Goal: Information Seeking & Learning: Find specific fact

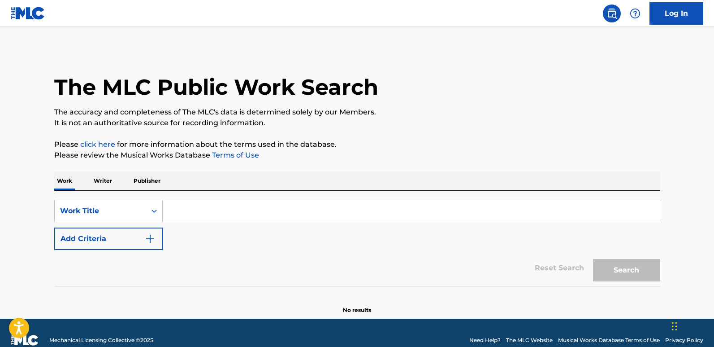
click at [262, 204] on input "Search Form" at bounding box center [411, 211] width 497 height 22
paste input "Fire And Fury"
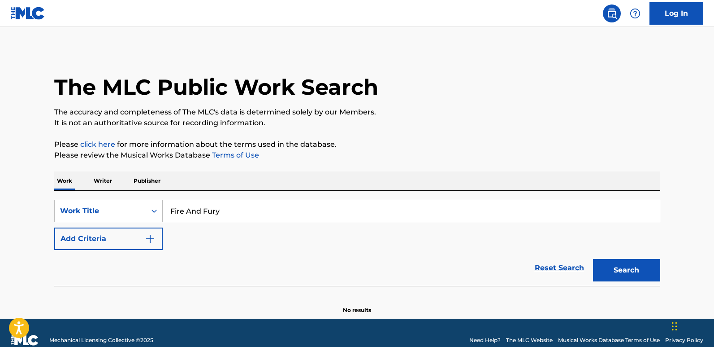
click at [622, 261] on button "Search" at bounding box center [626, 270] width 67 height 22
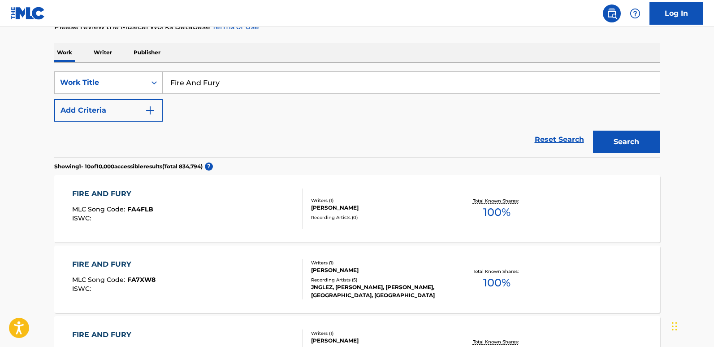
scroll to position [179, 0]
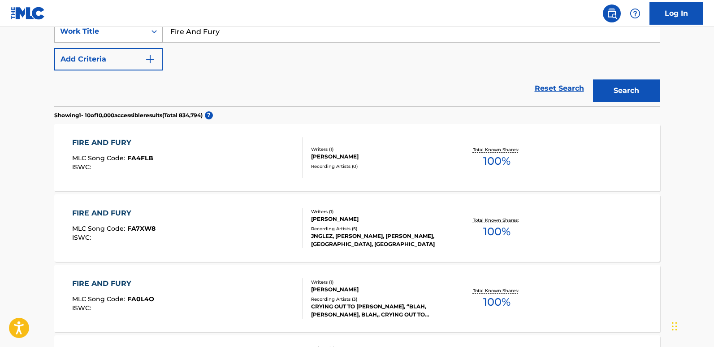
drag, startPoint x: 244, startPoint y: 35, endPoint x: 146, endPoint y: 35, distance: 98.2
click at [146, 35] on div "SearchWithCriteriaa4288cc9-4e12-4fdb-91b1-89eb7e6da458 Work Title Fire And Fury" at bounding box center [357, 31] width 606 height 22
paste input "[PERSON_NAME]"
type input "[PERSON_NAME]"
click at [593, 79] on button "Search" at bounding box center [626, 90] width 67 height 22
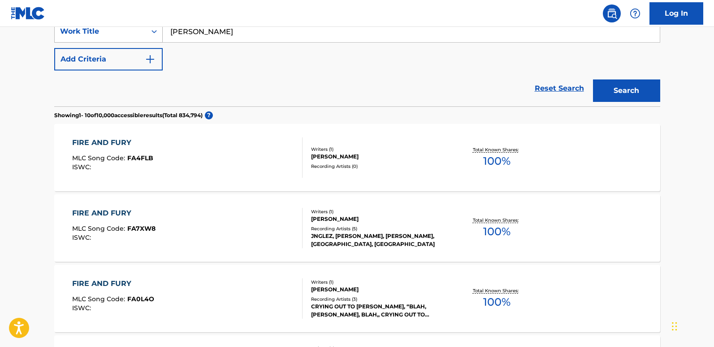
scroll to position [44, 0]
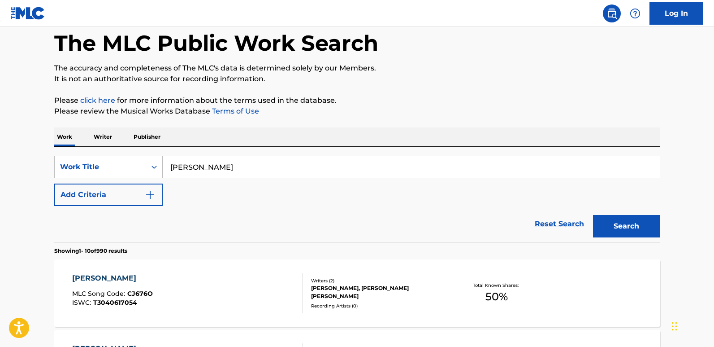
click at [131, 197] on button "Add Criteria" at bounding box center [108, 194] width 109 height 22
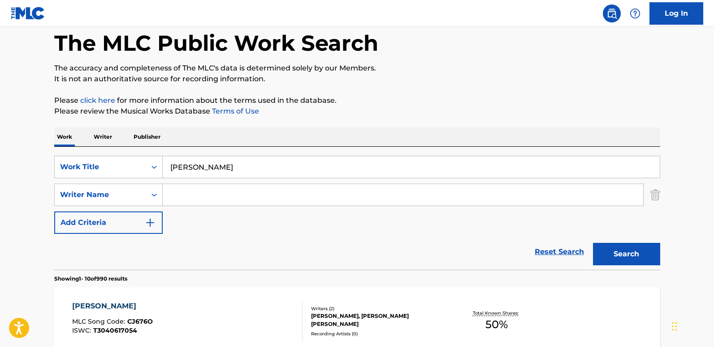
click at [206, 190] on input "Search Form" at bounding box center [403, 195] width 481 height 22
paste input "[PERSON_NAME]"
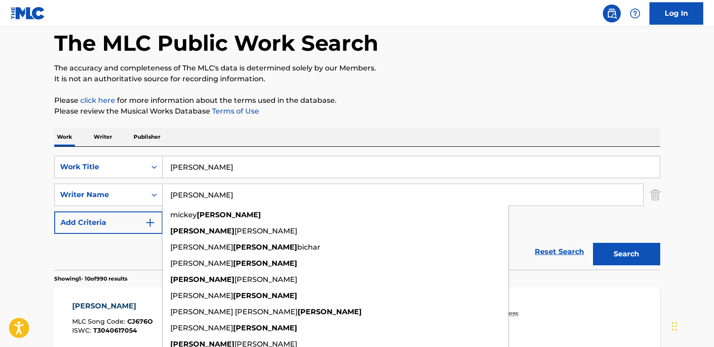
type input "[PERSON_NAME]"
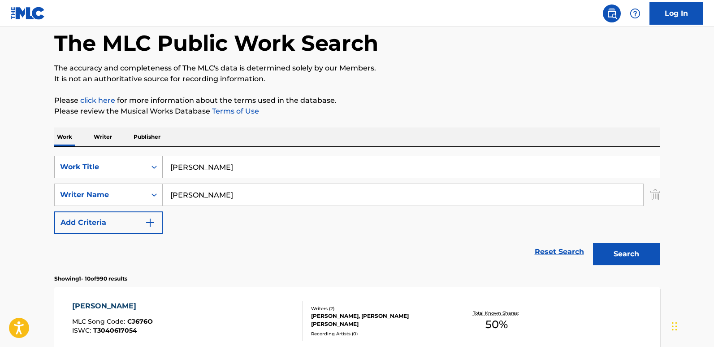
drag, startPoint x: 214, startPoint y: 168, endPoint x: 140, endPoint y: 170, distance: 73.6
click at [140, 170] on div "SearchWithCriteriaa4288cc9-4e12-4fdb-91b1-89eb7e6da458 Work Title [PERSON_NAME]" at bounding box center [357, 167] width 606 height 22
paste input "Fire And Fury"
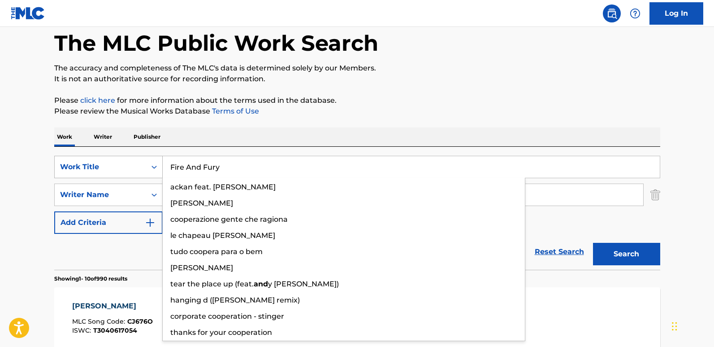
type input "Fire And Fury"
click at [593, 243] on button "Search" at bounding box center [626, 254] width 67 height 22
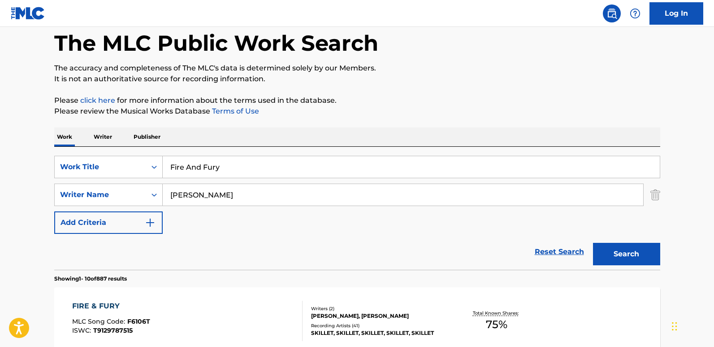
click at [305, 148] on div "SearchWithCriteriaa4288cc9-4e12-4fdb-91b1-89eb7e6da458 Work Title Fire And Fury…" at bounding box center [357, 208] width 606 height 123
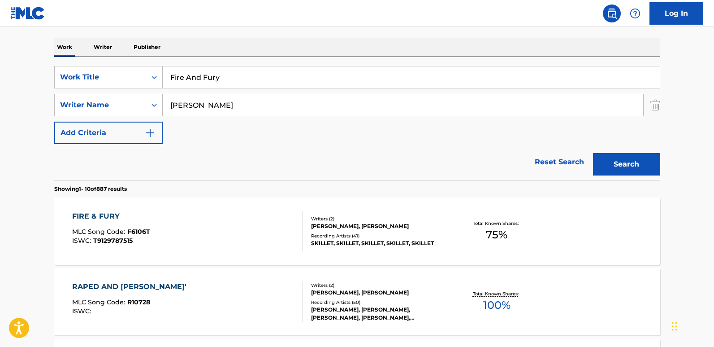
scroll to position [178, 0]
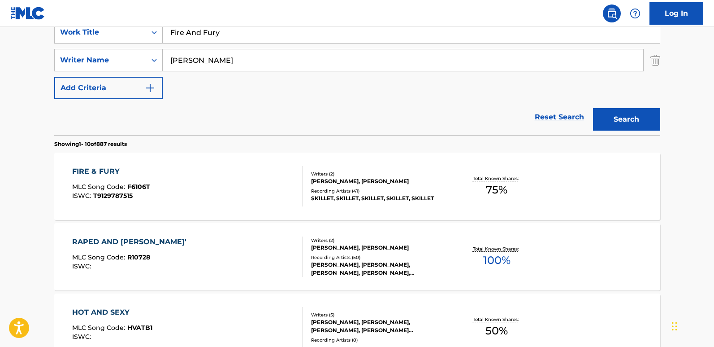
click at [89, 183] on span "MLC Song Code :" at bounding box center [99, 187] width 55 height 8
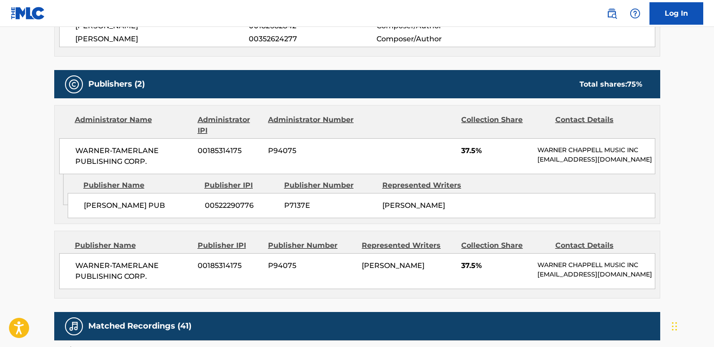
scroll to position [359, 0]
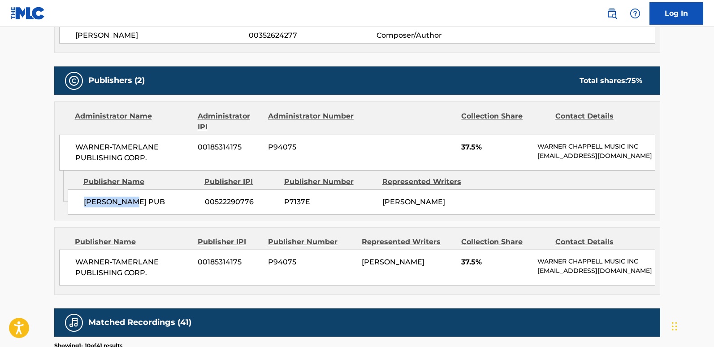
drag, startPoint x: 81, startPoint y: 207, endPoint x: 162, endPoint y: 210, distance: 81.2
click at [162, 210] on div "[PERSON_NAME] PUB 00522290776 P7137E [PERSON_NAME]" at bounding box center [362, 201] width 588 height 25
copy span "[PERSON_NAME] PUB"
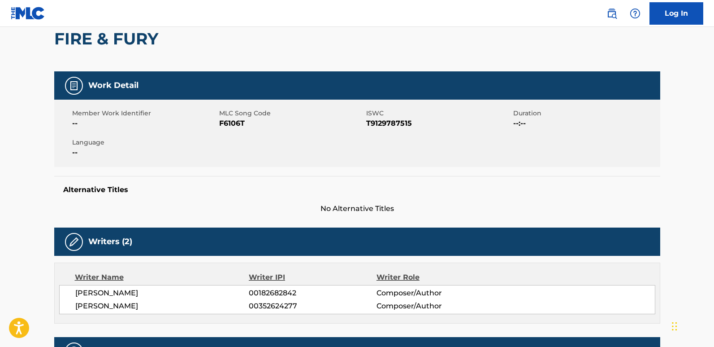
scroll to position [0, 0]
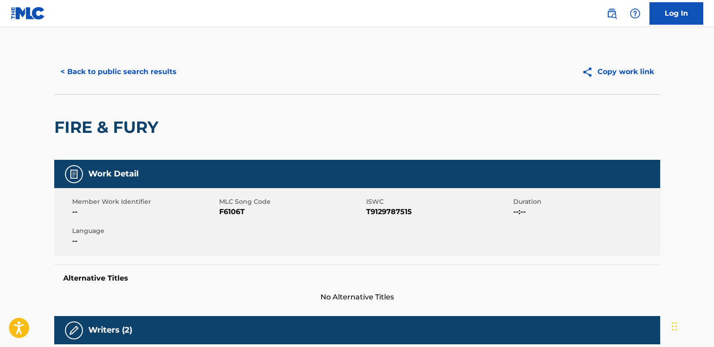
click at [133, 82] on button "< Back to public search results" at bounding box center [118, 72] width 129 height 22
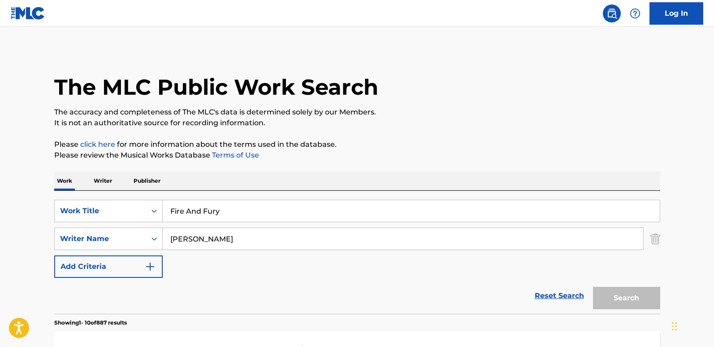
scroll to position [178, 0]
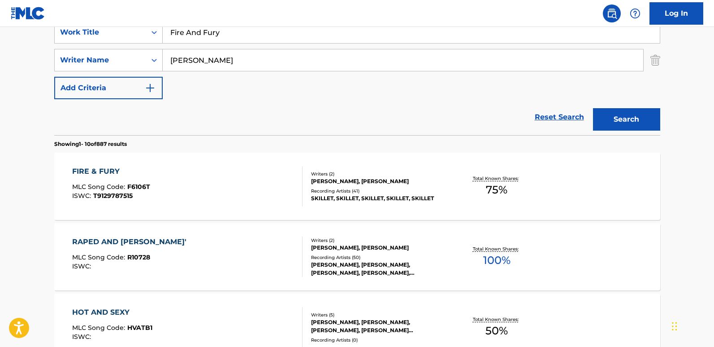
drag, startPoint x: 243, startPoint y: 23, endPoint x: 144, endPoint y: 25, distance: 98.7
click at [144, 25] on nav "Log In" at bounding box center [357, 13] width 714 height 27
drag, startPoint x: 255, startPoint y: 34, endPoint x: 89, endPoint y: 36, distance: 166.0
click at [89, 36] on div "SearchWithCriteriaa4288cc9-4e12-4fdb-91b1-89eb7e6da458 Work Title Fire And Fury" at bounding box center [357, 32] width 606 height 22
paste input "reakshow"
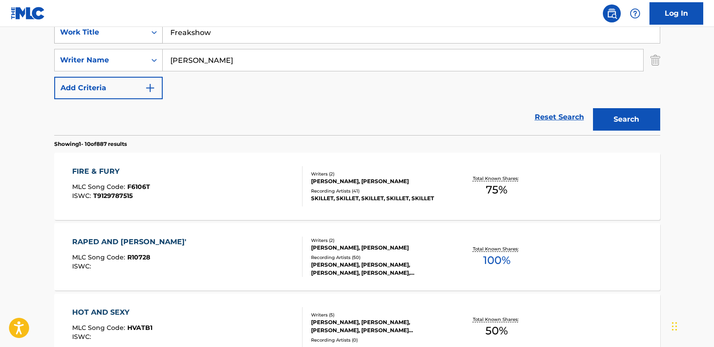
type input "Freakshow"
click at [593, 108] on button "Search" at bounding box center [626, 119] width 67 height 22
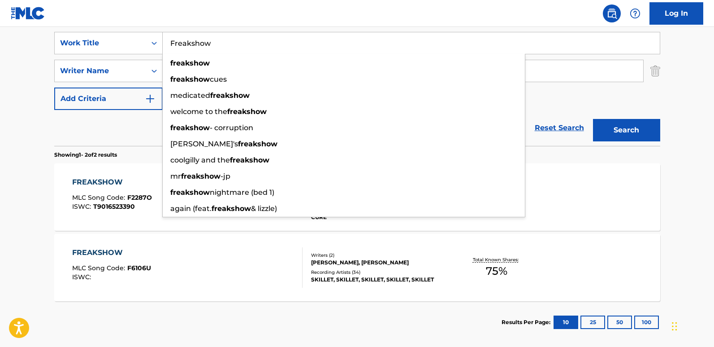
scroll to position [206, 0]
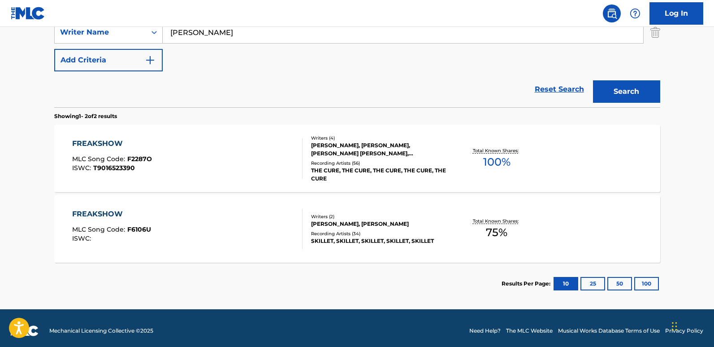
click at [50, 146] on div "The MLC Public Work Search The accuracy and completeness of The MLC's data is d…" at bounding box center [358, 73] width 628 height 461
click at [40, 235] on main "The MLC Public Work Search The accuracy and completeness of The MLC's data is d…" at bounding box center [357, 65] width 714 height 488
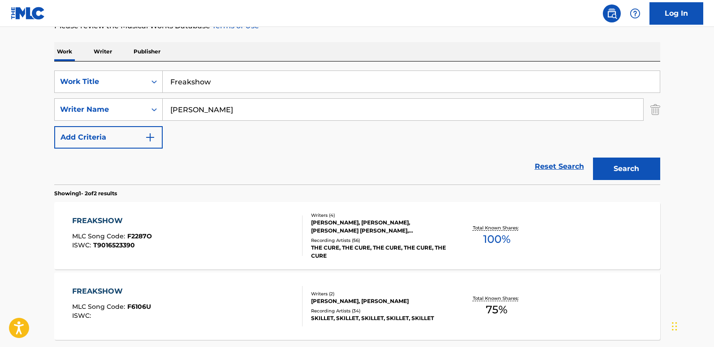
scroll to position [117, 0]
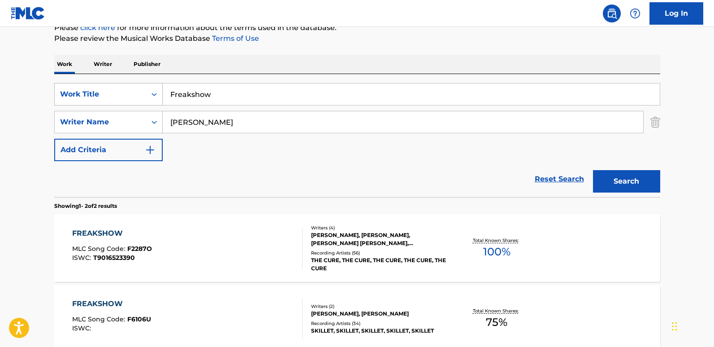
drag, startPoint x: 223, startPoint y: 98, endPoint x: 90, endPoint y: 94, distance: 133.7
click at [90, 94] on div "SearchWithCriteriaa4288cc9-4e12-4fdb-91b1-89eb7e6da458 Work Title Freakshow" at bounding box center [357, 94] width 606 height 22
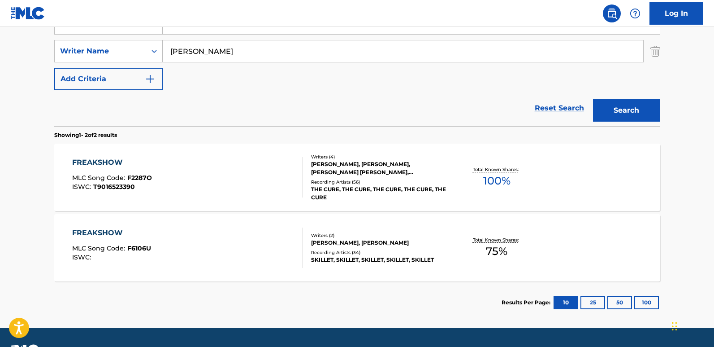
scroll to position [206, 0]
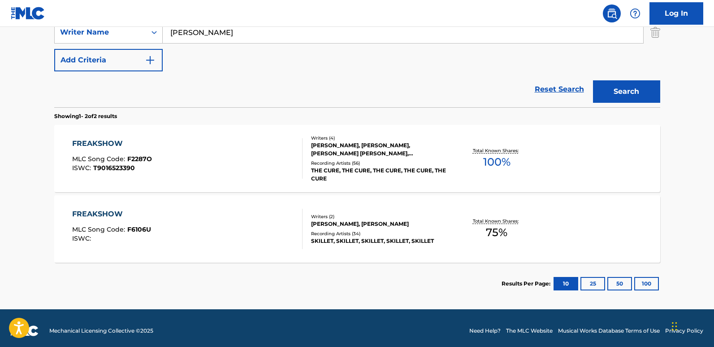
click at [96, 214] on div "FREAKSHOW" at bounding box center [111, 214] width 79 height 11
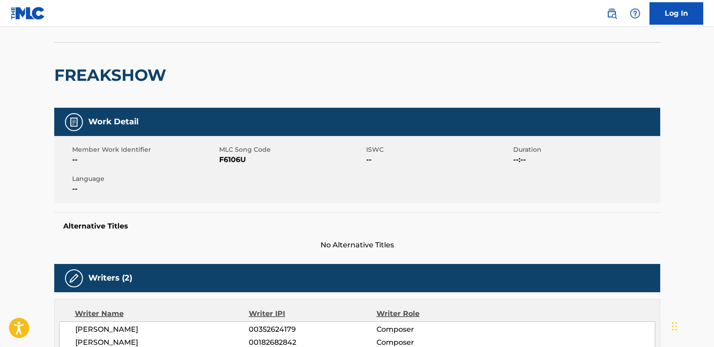
scroll to position [45, 0]
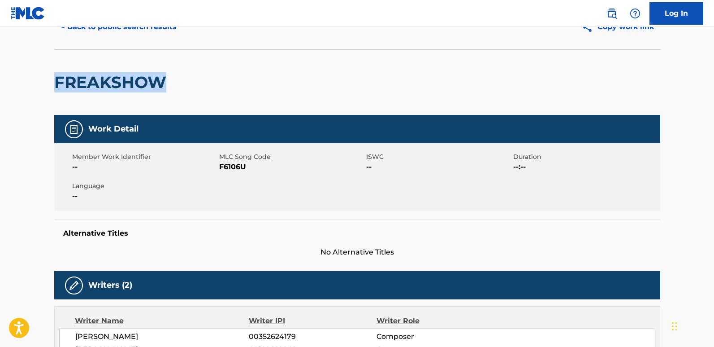
drag, startPoint x: 59, startPoint y: 83, endPoint x: 169, endPoint y: 83, distance: 110.3
click at [169, 83] on h2 "FREAKSHOW" at bounding box center [112, 82] width 117 height 20
copy h2 "FREAKSHOW"
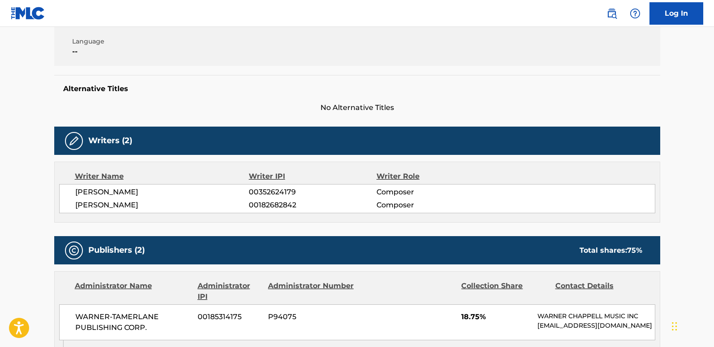
scroll to position [179, 0]
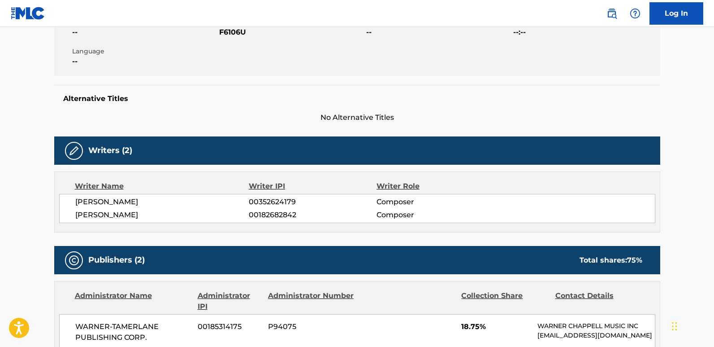
click at [130, 200] on span "[PERSON_NAME]" at bounding box center [162, 201] width 174 height 11
copy span "[PERSON_NAME]"
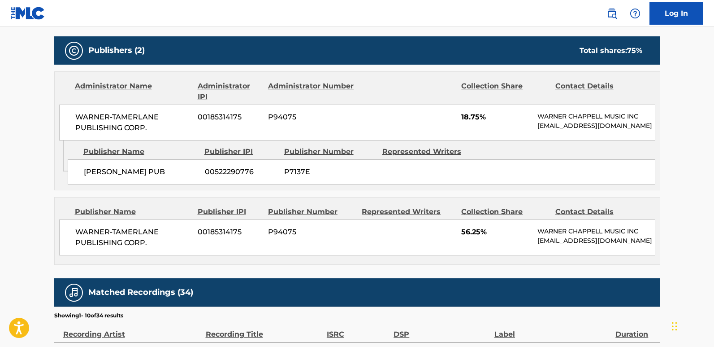
scroll to position [404, 0]
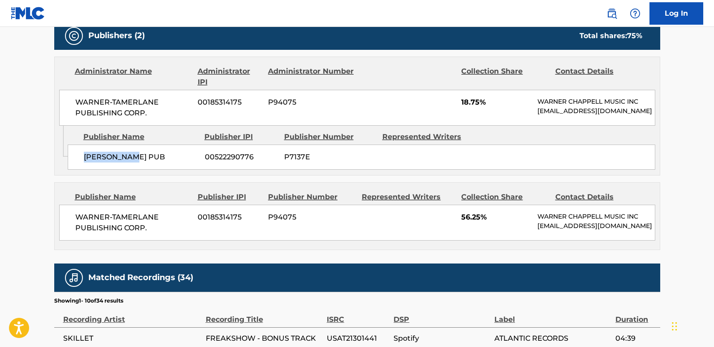
drag, startPoint x: 81, startPoint y: 163, endPoint x: 152, endPoint y: 163, distance: 70.4
click at [152, 163] on div "[PERSON_NAME] PUB 00522290776 P7137E" at bounding box center [362, 156] width 588 height 25
copy span "[PERSON_NAME] PUB"
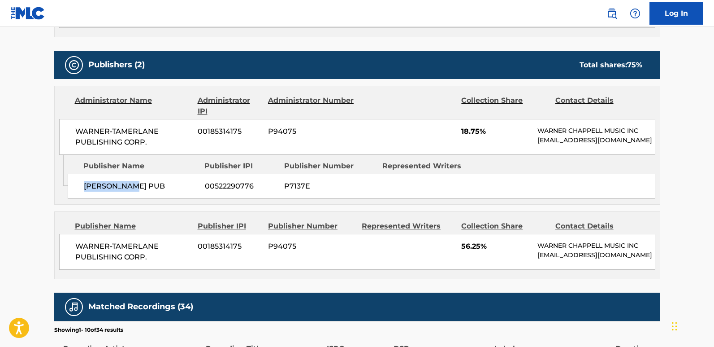
scroll to position [359, 0]
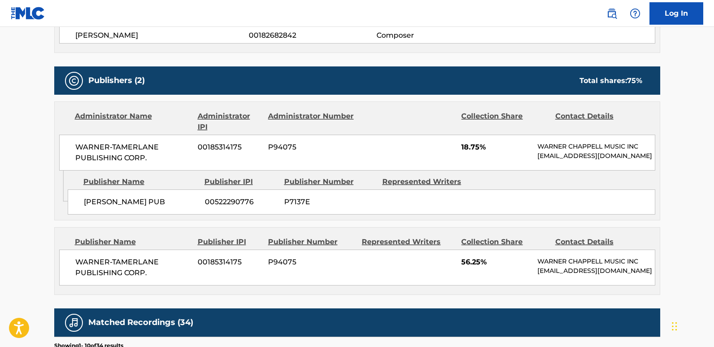
click at [262, 137] on div "WARNER-[PERSON_NAME] PUBLISHING CORP. 00185314175 P94075 18.75% [PERSON_NAME] M…" at bounding box center [357, 153] width 596 height 36
drag, startPoint x: 81, startPoint y: 212, endPoint x: 163, endPoint y: 213, distance: 82.1
click at [163, 213] on div "[PERSON_NAME] PUB 00522290776 P7137E" at bounding box center [362, 201] width 588 height 25
copy span "[PERSON_NAME] PUB"
click at [468, 151] on span "18.75%" at bounding box center [496, 147] width 70 height 11
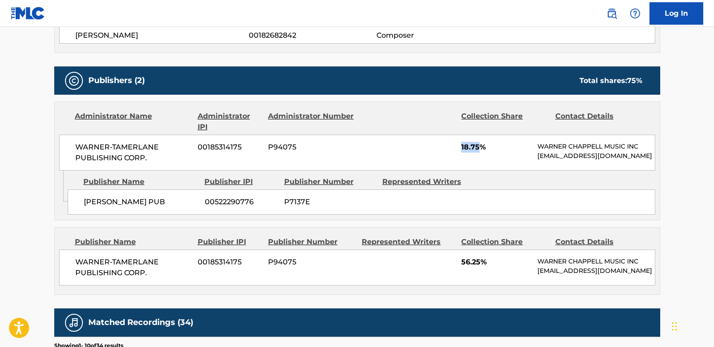
click at [468, 151] on span "18.75%" at bounding box center [496, 147] width 70 height 11
copy span "18.75"
click at [465, 267] on span "56.25%" at bounding box center [496, 262] width 70 height 11
copy span "56.25"
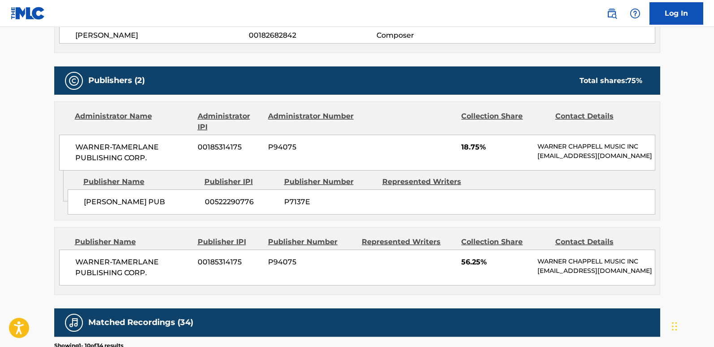
click at [373, 285] on div "WARNER-[PERSON_NAME] PUBLISHING CORP. 00185314175 P94075 56.25% [PERSON_NAME] M…" at bounding box center [357, 267] width 596 height 36
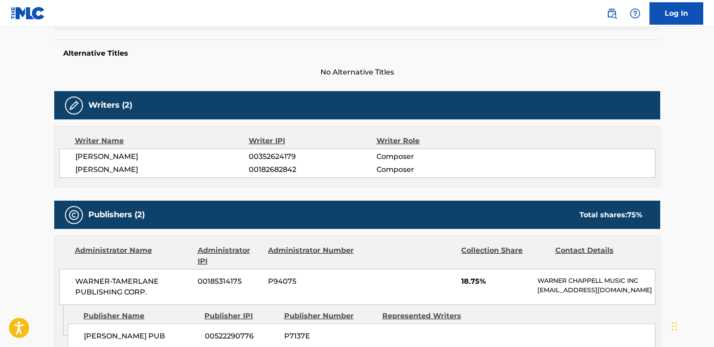
scroll to position [224, 0]
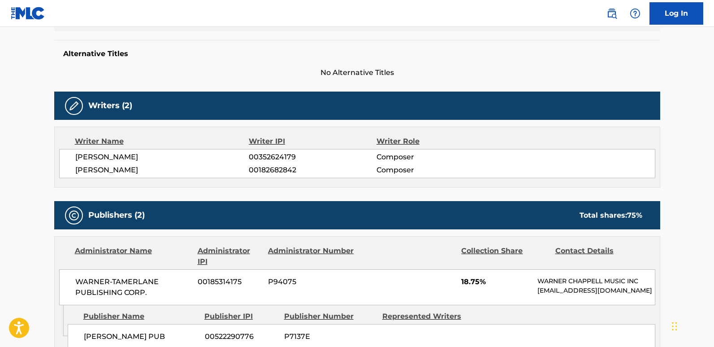
click at [139, 160] on span "[PERSON_NAME]" at bounding box center [162, 157] width 174 height 11
copy span "[PERSON_NAME]"
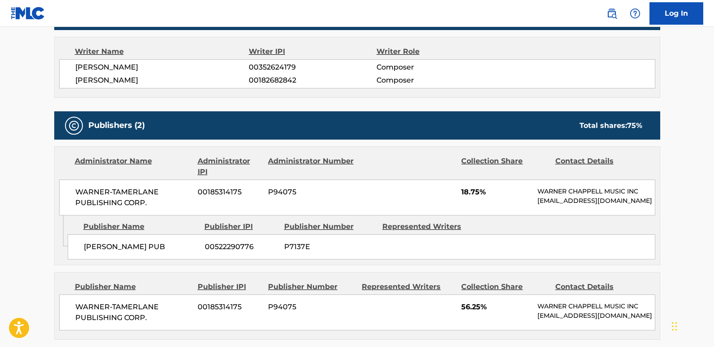
scroll to position [359, 0]
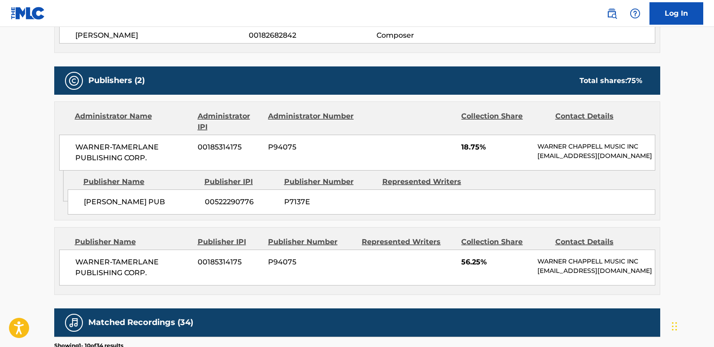
click at [462, 267] on span "56.25%" at bounding box center [496, 262] width 70 height 11
copy span "56.25"
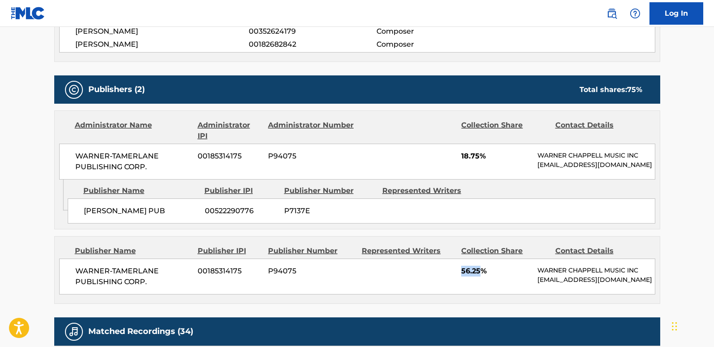
scroll to position [224, 0]
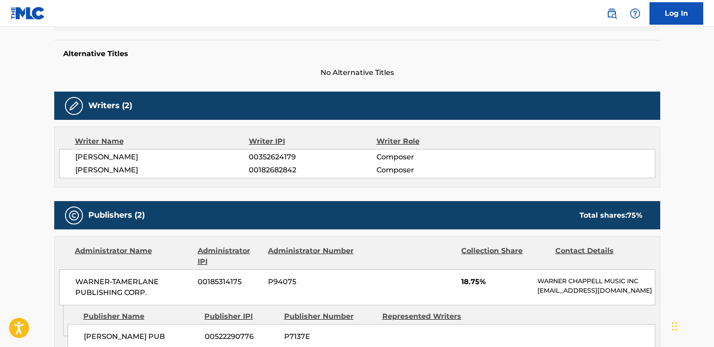
drag, startPoint x: 76, startPoint y: 157, endPoint x: 182, endPoint y: 153, distance: 106.4
click at [182, 153] on span "[PERSON_NAME]" at bounding box center [162, 157] width 174 height 11
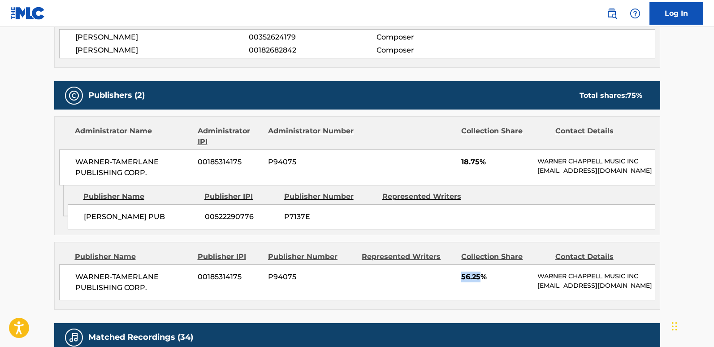
scroll to position [359, 0]
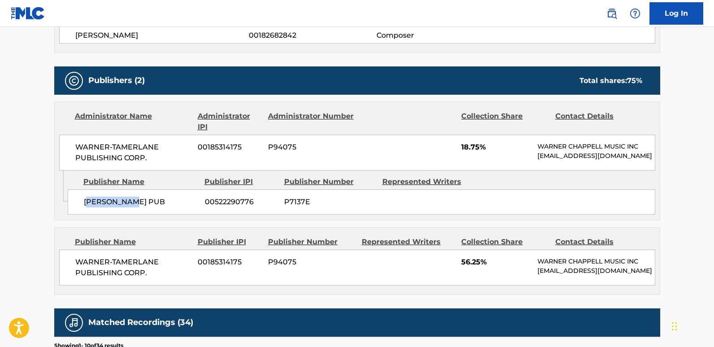
drag, startPoint x: 88, startPoint y: 209, endPoint x: 165, endPoint y: 216, distance: 77.4
click at [165, 214] on div "[PERSON_NAME] PUB 00522290776 P7137E" at bounding box center [362, 201] width 588 height 25
click at [118, 220] on div "Admin Original Publisher Connecting Line Publisher Name Publisher IPI Publisher…" at bounding box center [357, 194] width 605 height 49
drag, startPoint x: 82, startPoint y: 209, endPoint x: 176, endPoint y: 209, distance: 94.6
click at [176, 209] on div "[PERSON_NAME] PUB 00522290776 P7137E" at bounding box center [362, 201] width 588 height 25
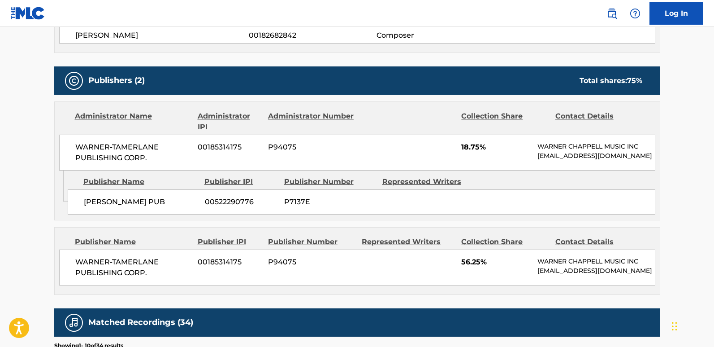
click at [171, 185] on div "Publisher Name" at bounding box center [140, 181] width 114 height 11
drag, startPoint x: 84, startPoint y: 213, endPoint x: 157, endPoint y: 208, distance: 72.8
click at [157, 207] on span "[PERSON_NAME] PUB" at bounding box center [141, 201] width 114 height 11
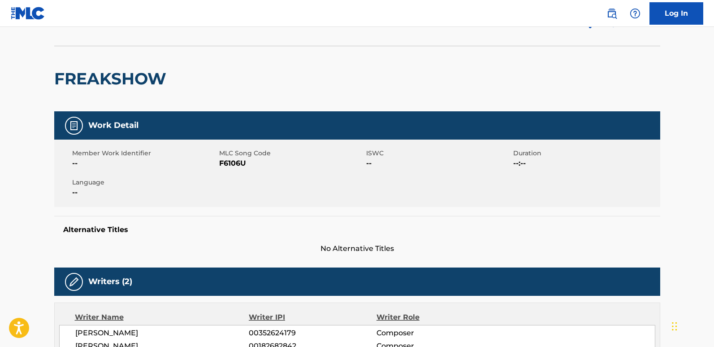
scroll to position [0, 0]
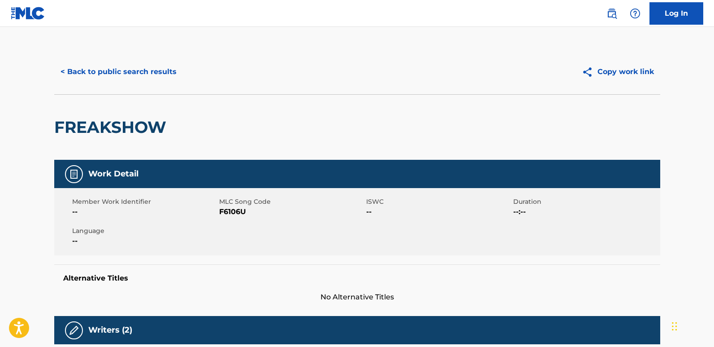
click at [156, 76] on button "< Back to public search results" at bounding box center [118, 72] width 129 height 22
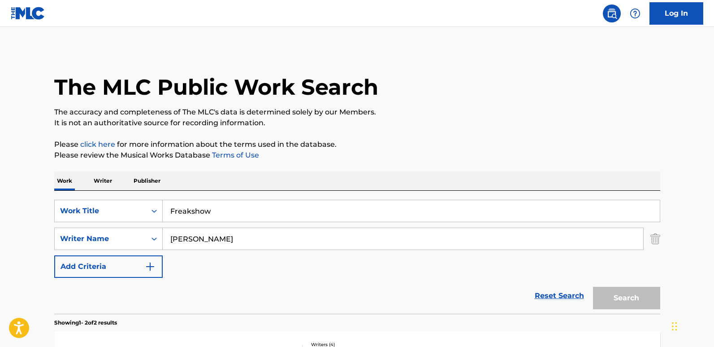
scroll to position [161, 0]
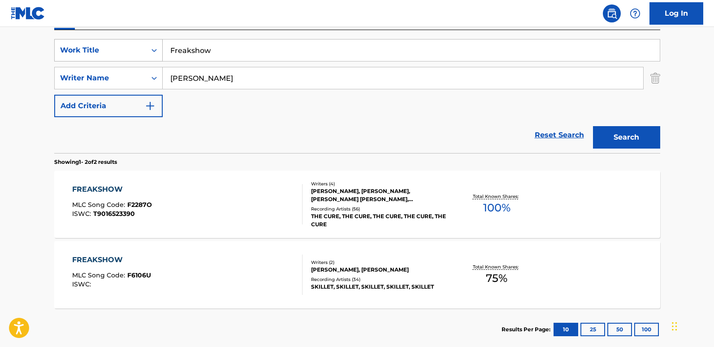
drag, startPoint x: 236, startPoint y: 58, endPoint x: 125, endPoint y: 56, distance: 110.8
click at [125, 56] on div "SearchWithCriteriaa4288cc9-4e12-4fdb-91b1-89eb7e6da458 Work Title Freakshow" at bounding box center [357, 50] width 606 height 22
paste input "Hero"
type input "Hero"
click at [634, 131] on button "Search" at bounding box center [626, 137] width 67 height 22
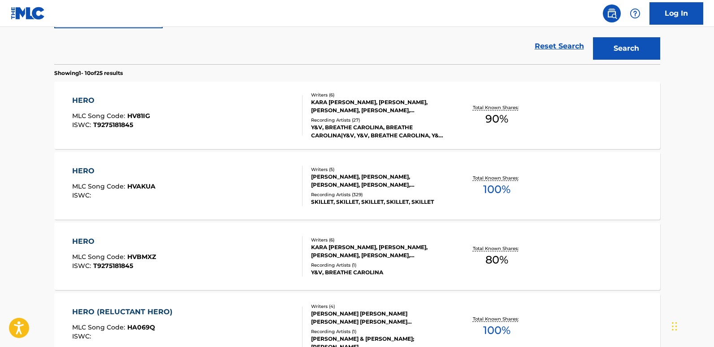
scroll to position [250, 0]
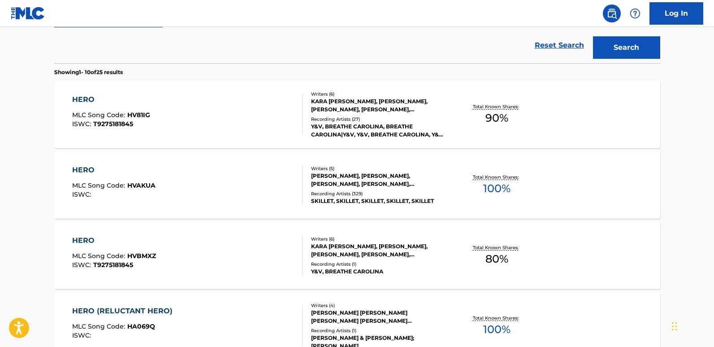
click at [80, 166] on div "HERO" at bounding box center [113, 170] width 83 height 11
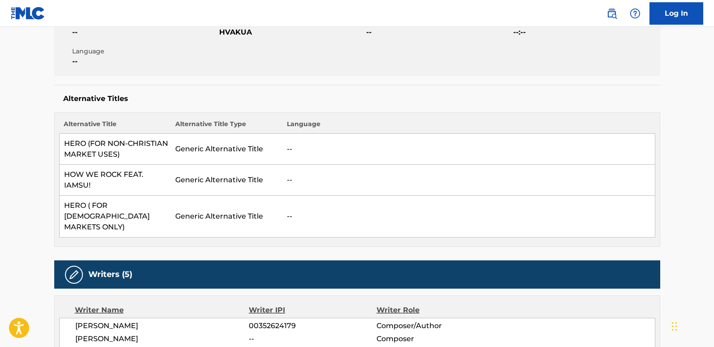
scroll to position [359, 0]
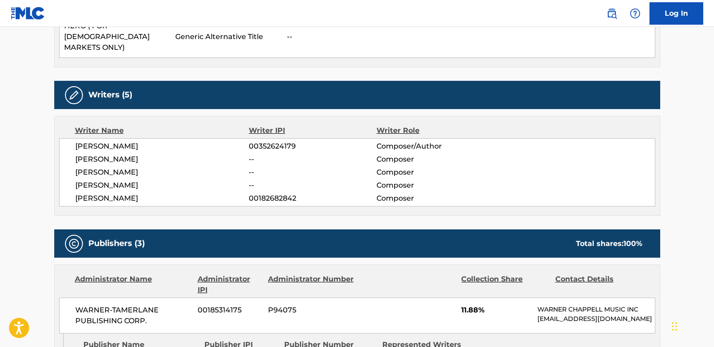
click at [80, 141] on span "[PERSON_NAME]" at bounding box center [162, 146] width 174 height 11
drag, startPoint x: 74, startPoint y: 136, endPoint x: 107, endPoint y: 136, distance: 33.6
click at [107, 138] on div "[PERSON_NAME] 00352624179 Composer/Author [PERSON_NAME] -- Composer [PERSON_NAM…" at bounding box center [357, 172] width 596 height 68
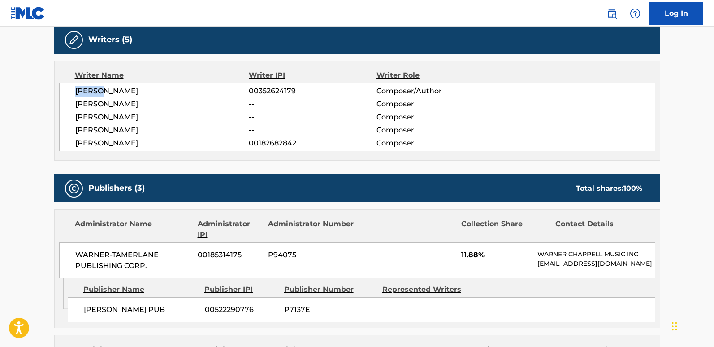
scroll to position [538, 0]
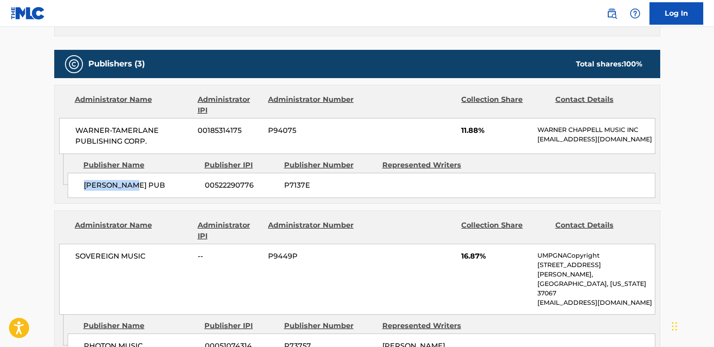
drag, startPoint x: 80, startPoint y: 189, endPoint x: 160, endPoint y: 187, distance: 79.8
click at [160, 187] on div "[PERSON_NAME] PUB 00522290776 P7137E" at bounding box center [362, 185] width 588 height 25
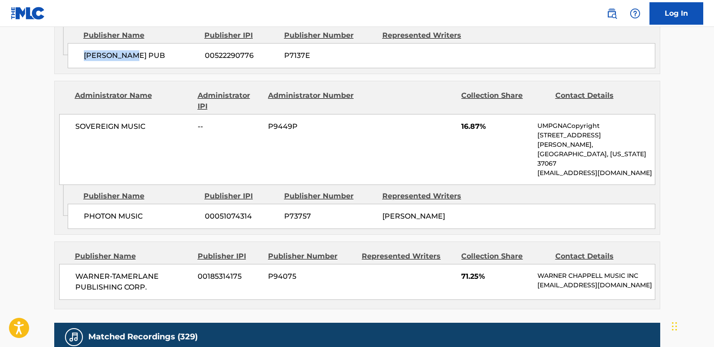
scroll to position [673, 0]
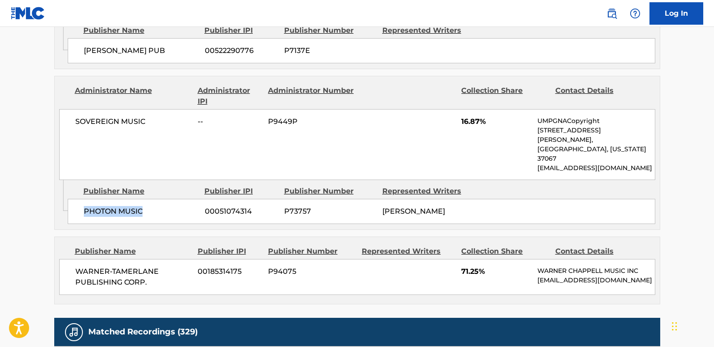
drag, startPoint x: 79, startPoint y: 193, endPoint x: 170, endPoint y: 190, distance: 91.1
click at [170, 199] on div "PHOTON MUSIC 00051074314 P73757 [PERSON_NAME]" at bounding box center [362, 211] width 588 height 25
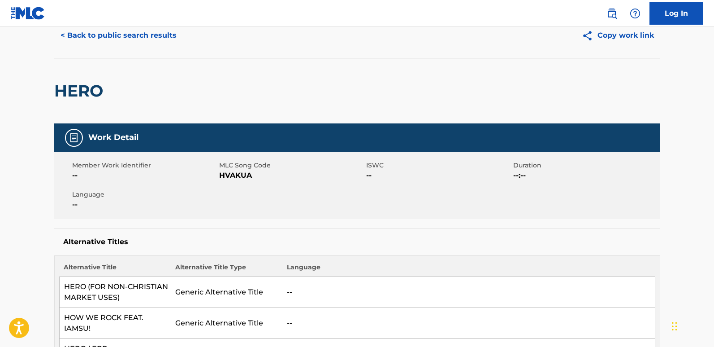
scroll to position [0, 0]
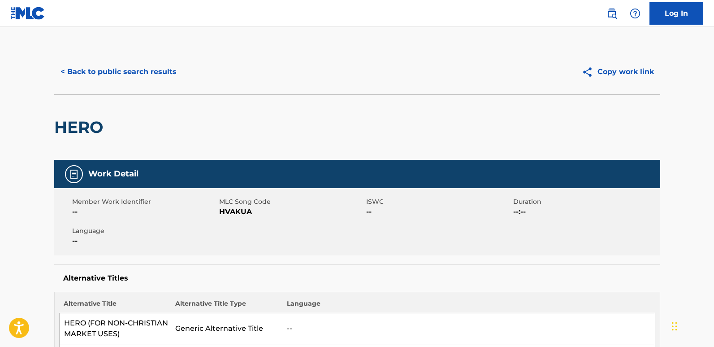
click at [119, 74] on button "< Back to public search results" at bounding box center [118, 72] width 129 height 22
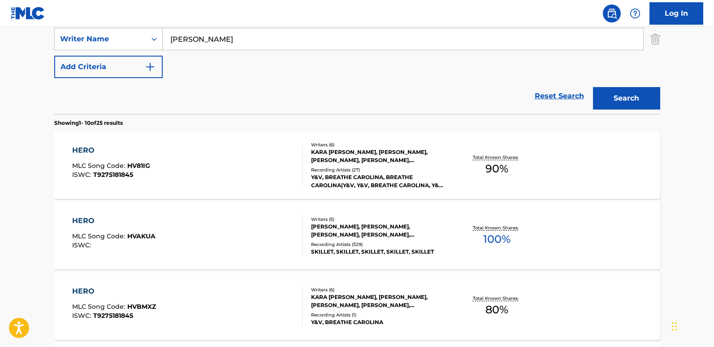
scroll to position [32, 0]
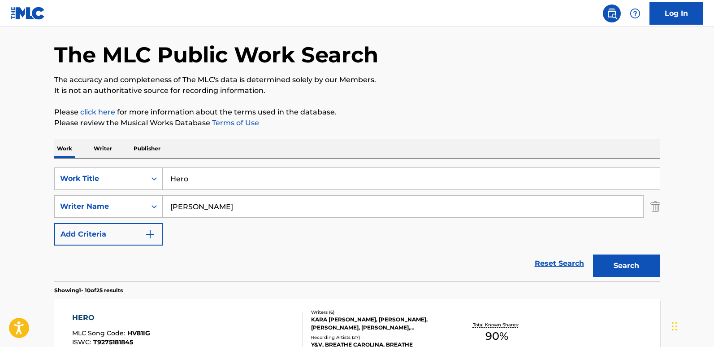
drag, startPoint x: 186, startPoint y: 181, endPoint x: 104, endPoint y: 193, distance: 83.3
click at [104, 191] on div "SearchWithCriteriaa4288cc9-4e12-4fdb-91b1-89eb7e6da458 Work Title Hero SearchWi…" at bounding box center [357, 206] width 606 height 78
paste input "Ignite"
type input "Ignite"
click at [614, 262] on button "Search" at bounding box center [626, 265] width 67 height 22
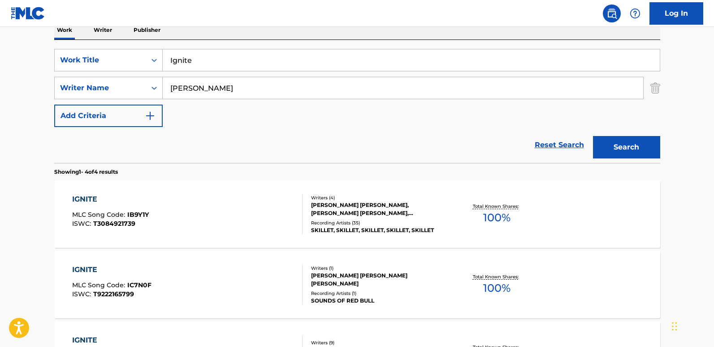
scroll to position [167, 0]
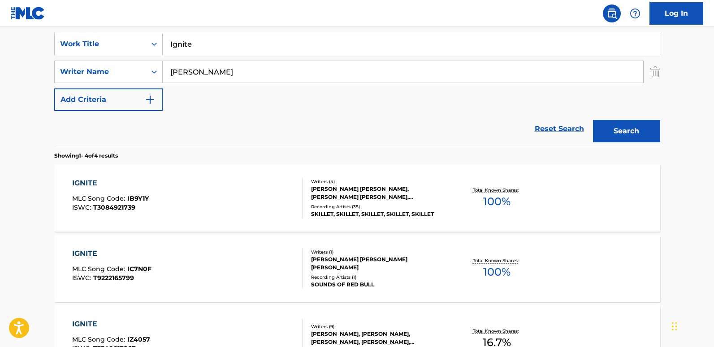
click at [78, 178] on div "IGNITE" at bounding box center [110, 183] width 77 height 11
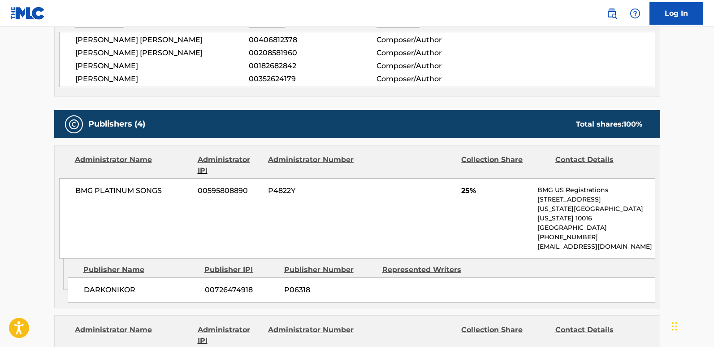
scroll to position [359, 0]
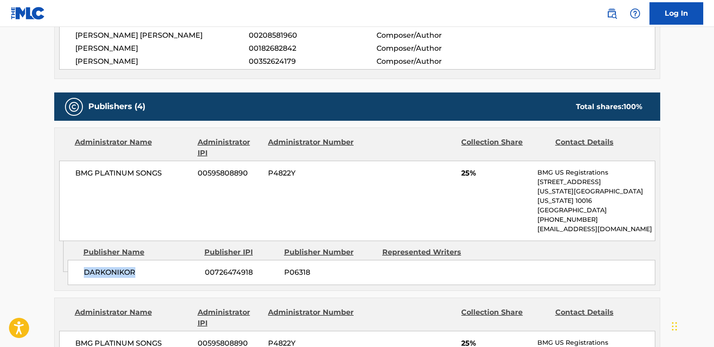
drag, startPoint x: 81, startPoint y: 270, endPoint x: 147, endPoint y: 272, distance: 66.4
click at [147, 272] on div "DARKONIKOR 00726474918 P06318" at bounding box center [362, 272] width 588 height 25
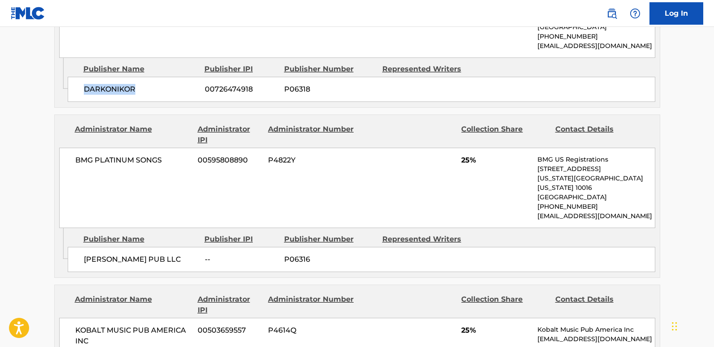
scroll to position [538, 0]
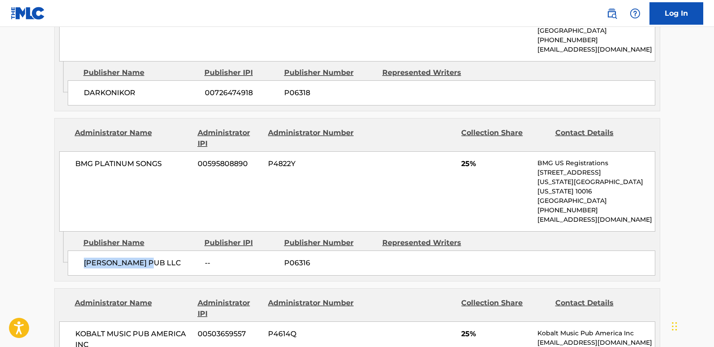
drag, startPoint x: 79, startPoint y: 247, endPoint x: 166, endPoint y: 247, distance: 86.6
click at [166, 250] on div "[PERSON_NAME] PUB LLC -- P06316" at bounding box center [362, 262] width 588 height 25
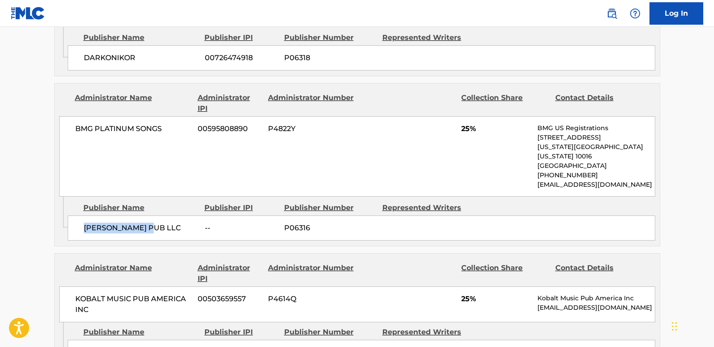
scroll to position [673, 0]
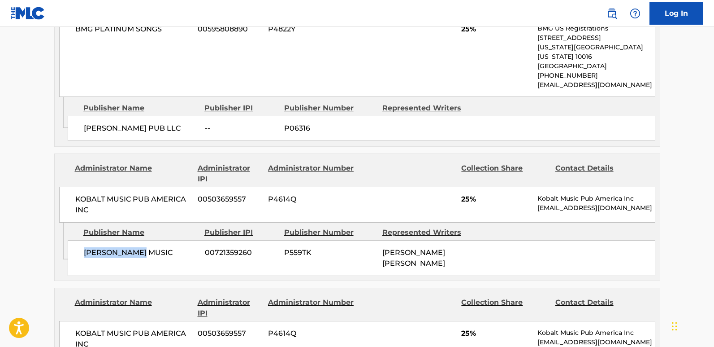
drag, startPoint x: 82, startPoint y: 241, endPoint x: 155, endPoint y: 241, distance: 73.6
click at [155, 241] on div "[PERSON_NAME] MUSIC 00721359260 P559TK [PERSON_NAME] [PERSON_NAME]" at bounding box center [362, 258] width 588 height 36
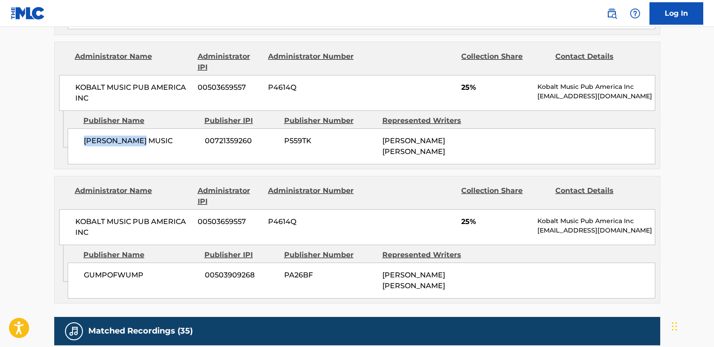
scroll to position [807, 0]
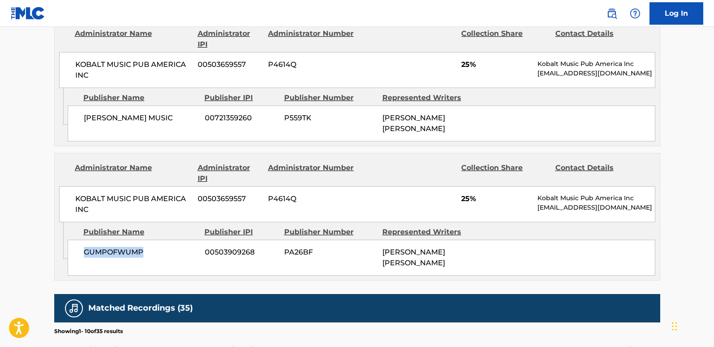
drag, startPoint x: 85, startPoint y: 225, endPoint x: 170, endPoint y: 224, distance: 85.7
click at [170, 247] on span "GUMPOFWUMP" at bounding box center [141, 252] width 114 height 11
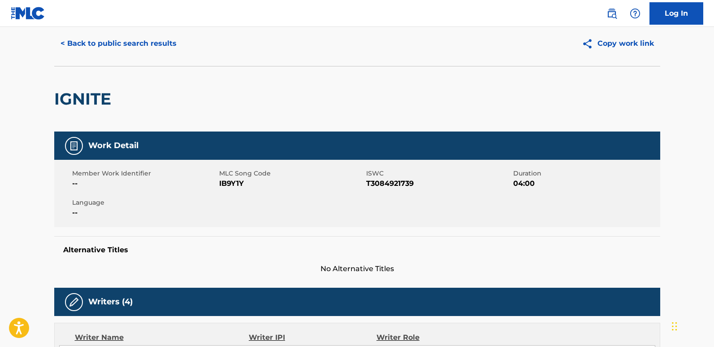
scroll to position [0, 0]
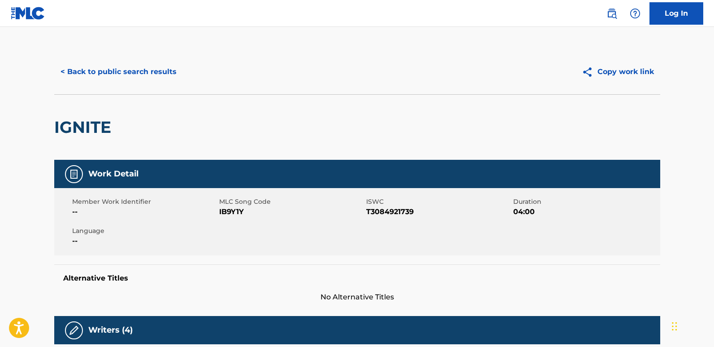
click at [165, 76] on button "< Back to public search results" at bounding box center [118, 72] width 129 height 22
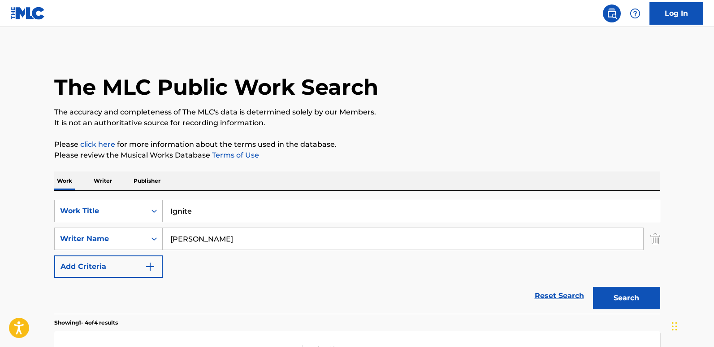
scroll to position [167, 0]
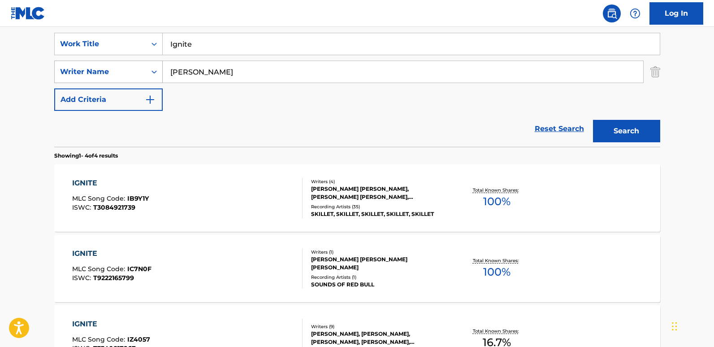
drag, startPoint x: 218, startPoint y: 72, endPoint x: 135, endPoint y: 76, distance: 83.1
click at [135, 76] on div "SearchWithCriteria4d5468a5-f0ac-4dd2-a9ea-a73077e903b4 Writer Name [PERSON_NAME]" at bounding box center [357, 72] width 606 height 22
drag, startPoint x: 163, startPoint y: 47, endPoint x: 146, endPoint y: 47, distance: 17.0
click at [146, 47] on div "SearchWithCriteriaa4288cc9-4e12-4fdb-91b1-89eb7e6da458 Work Title Ignite" at bounding box center [357, 44] width 606 height 22
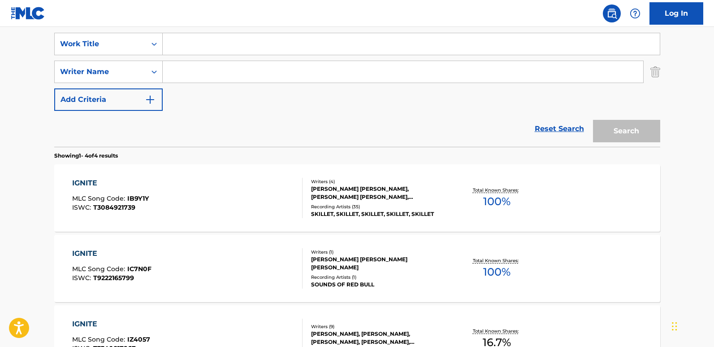
click at [213, 75] on input "Search Form" at bounding box center [403, 72] width 481 height 22
click at [212, 115] on div "Reset Search Search" at bounding box center [357, 129] width 606 height 36
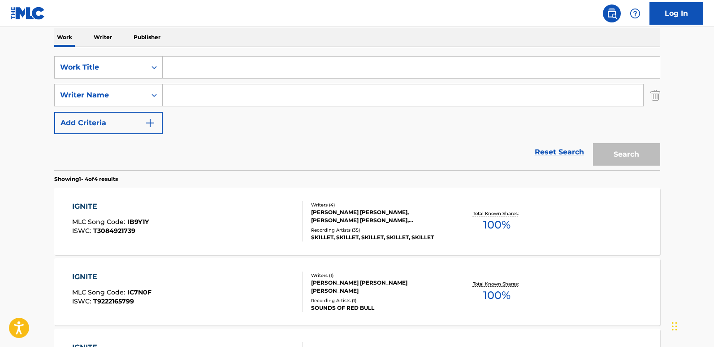
scroll to position [122, 0]
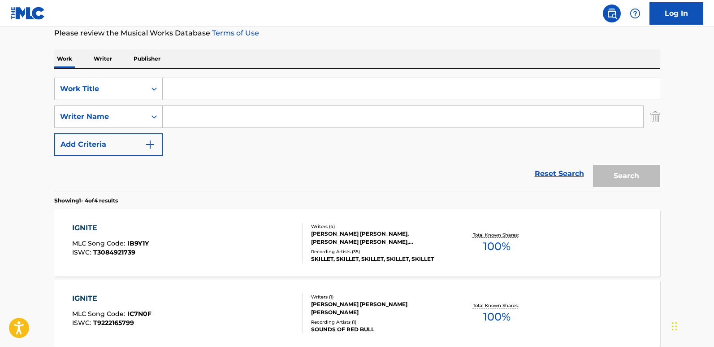
click at [213, 88] on input "Search Form" at bounding box center [411, 89] width 497 height 22
paste input "Invincible"
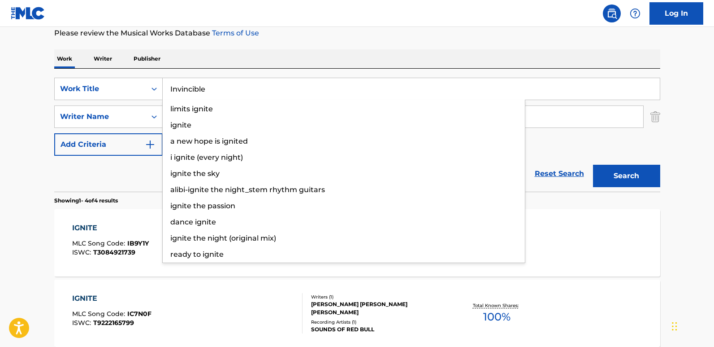
type input "Invincible"
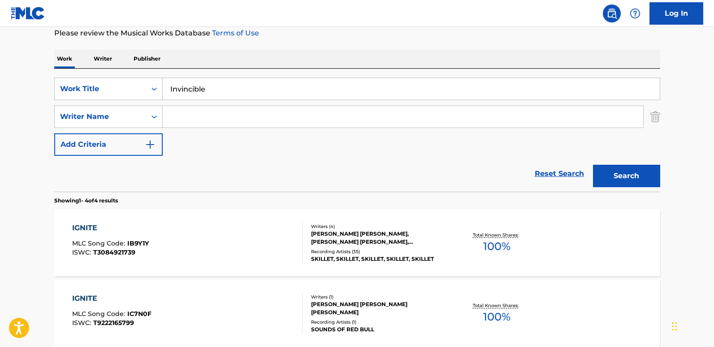
click at [278, 66] on div "Work Writer Publisher" at bounding box center [357, 58] width 606 height 19
click at [213, 112] on input "Search Form" at bounding box center [403, 117] width 481 height 22
paste input "[PERSON_NAME]"
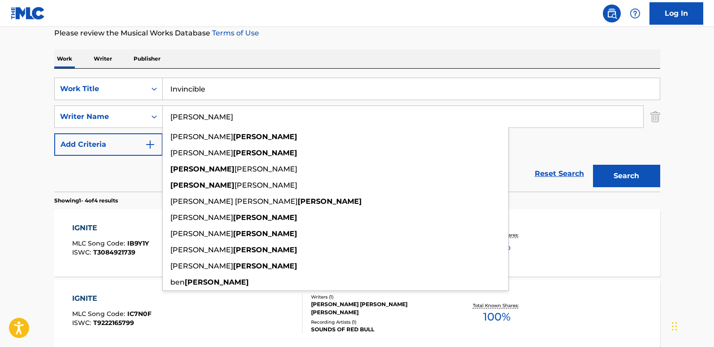
type input "[PERSON_NAME]"
click at [593, 165] on button "Search" at bounding box center [626, 176] width 67 height 22
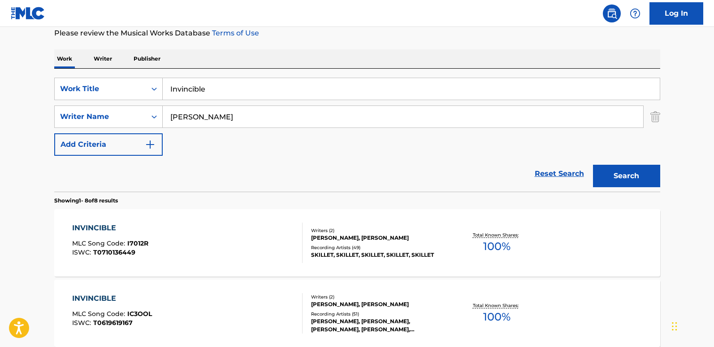
click at [88, 174] on div "Reset Search Search" at bounding box center [357, 174] width 606 height 36
click at [135, 221] on div "INVINCIBLE MLC Song Code : I7012R ISWC : T0710136449 Writers ( 2 ) [PERSON_NAME…" at bounding box center [357, 242] width 606 height 67
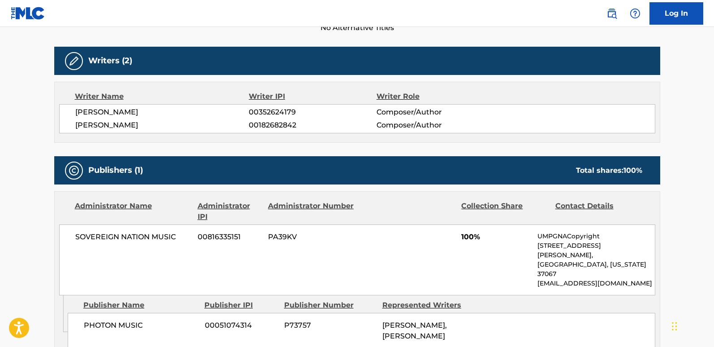
scroll to position [413, 0]
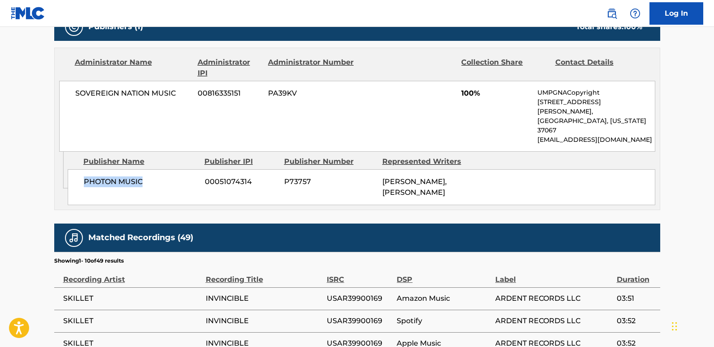
drag, startPoint x: 81, startPoint y: 163, endPoint x: 166, endPoint y: 163, distance: 85.2
click at [166, 169] on div "PHOTON MUSIC 00051074314 P73757 [PERSON_NAME], [PERSON_NAME]" at bounding box center [362, 187] width 588 height 36
drag, startPoint x: 74, startPoint y: 95, endPoint x: 116, endPoint y: 93, distance: 42.6
click at [116, 93] on div "SOVEREIGN NATION MUSIC 00816335151 PA39KV 100% UMPGNACopyright [STREET_ADDRESS]…" at bounding box center [357, 116] width 596 height 71
click at [461, 94] on span "100%" at bounding box center [496, 93] width 70 height 11
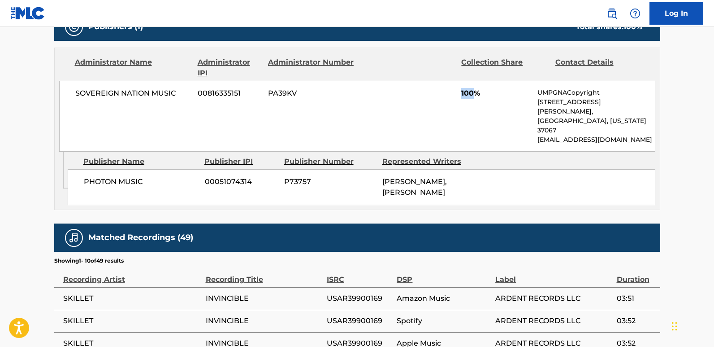
click at [461, 94] on span "100%" at bounding box center [496, 93] width 70 height 11
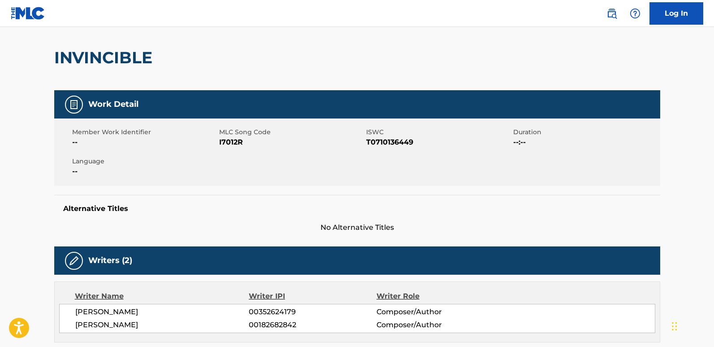
scroll to position [0, 0]
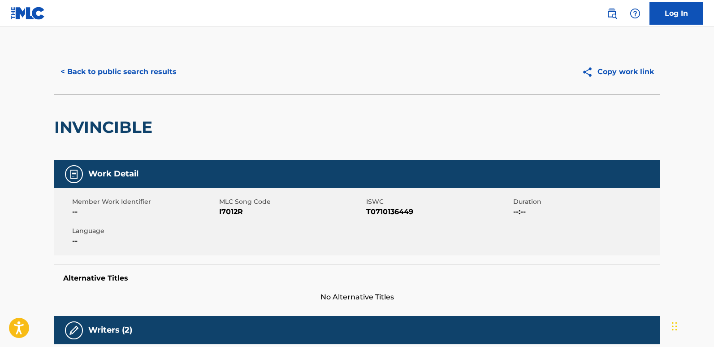
click at [166, 90] on div "< Back to public search results Copy work link" at bounding box center [357, 71] width 606 height 45
click at [164, 75] on button "< Back to public search results" at bounding box center [118, 72] width 129 height 22
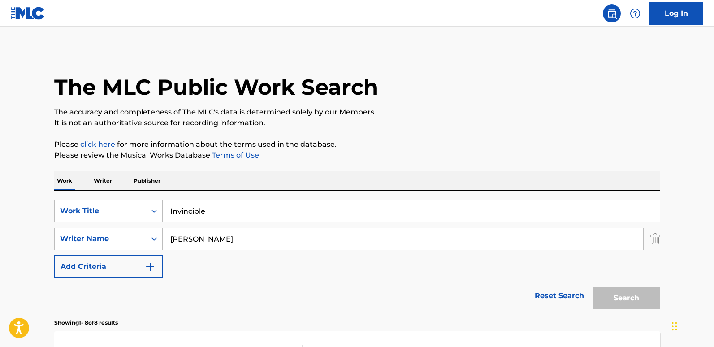
scroll to position [122, 0]
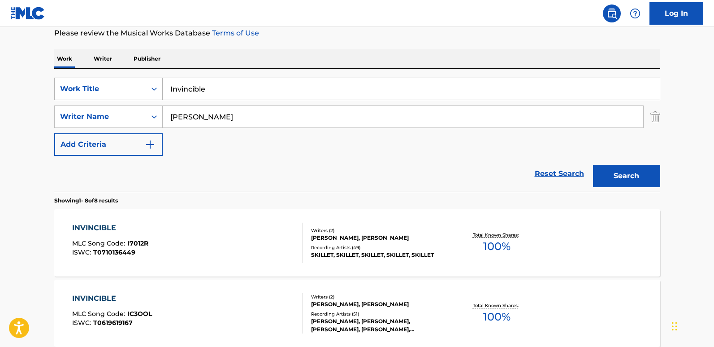
drag, startPoint x: 260, startPoint y: 95, endPoint x: 144, endPoint y: 93, distance: 116.2
click at [144, 93] on div "SearchWithCriteriaa4288cc9-4e12-4fdb-91b1-89eb7e6da458 Work Title Invincible" at bounding box center [357, 89] width 606 height 22
paste input "Madness In M"
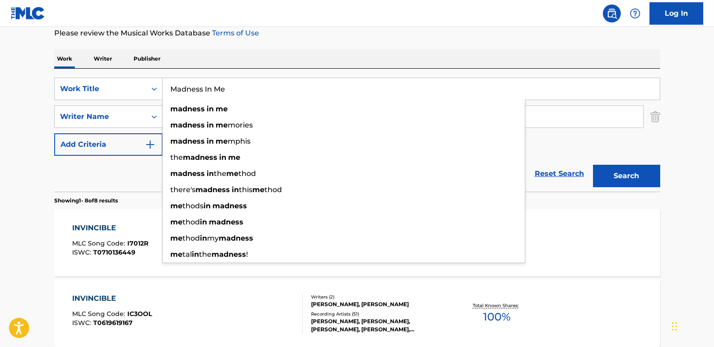
type input "Madness In Me"
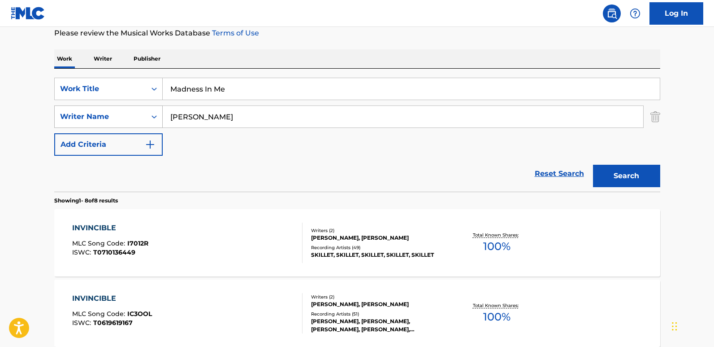
drag, startPoint x: 249, startPoint y: 114, endPoint x: 157, endPoint y: 114, distance: 92.4
click at [157, 114] on div "SearchWithCriteria4d5468a5-f0ac-4dd2-a9ea-a73077e903b4 Writer Name [PERSON_NAME]" at bounding box center [357, 116] width 606 height 22
click at [235, 123] on input "Search Form" at bounding box center [403, 117] width 481 height 22
paste input "3762424"
type input "3762424"
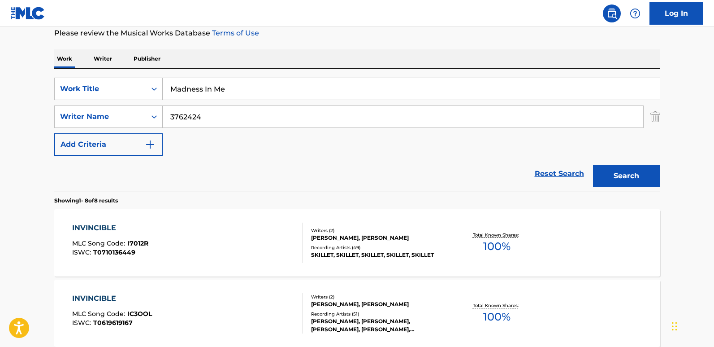
click at [593, 165] on button "Search" at bounding box center [626, 176] width 67 height 22
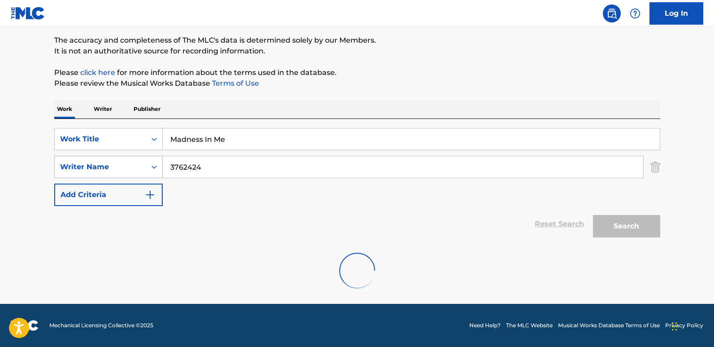
drag, startPoint x: 212, startPoint y: 161, endPoint x: 109, endPoint y: 158, distance: 103.2
click at [109, 158] on div "SearchWithCriteria4d5468a5-f0ac-4dd2-a9ea-a73077e903b4 Writer Name 3762424" at bounding box center [357, 167] width 606 height 22
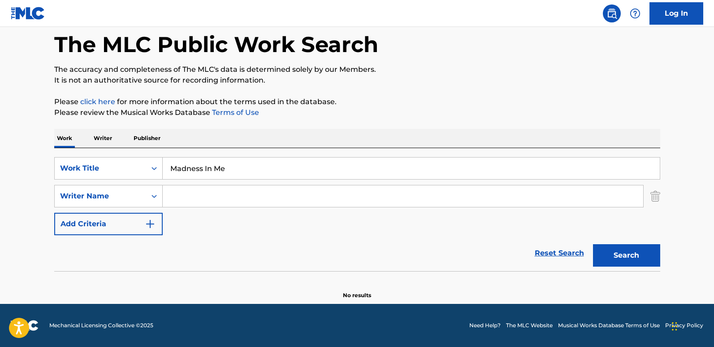
scroll to position [43, 0]
click at [225, 195] on input "Search Form" at bounding box center [403, 196] width 481 height 22
paste input "[PERSON_NAME]"
type input "[PERSON_NAME]"
click at [592, 246] on div "Search" at bounding box center [625, 253] width 72 height 36
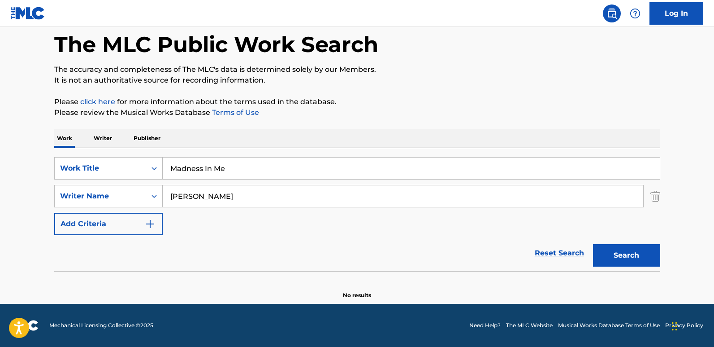
click at [601, 250] on button "Search" at bounding box center [626, 255] width 67 height 22
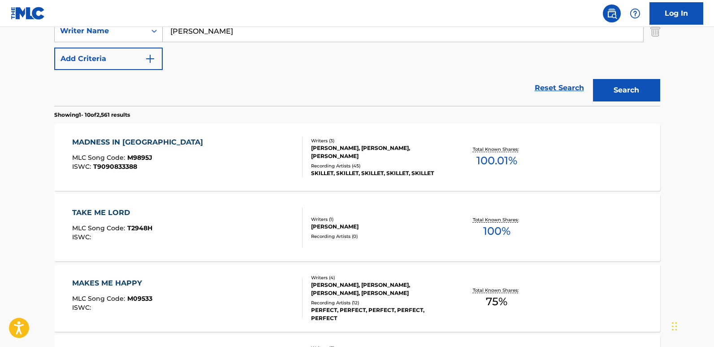
scroll to position [222, 0]
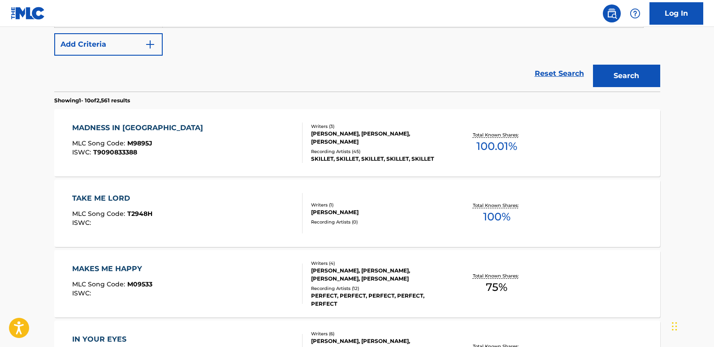
click at [105, 136] on div "MADNESS IN ME MLC Song Code : M9895J ISWC : T9090833388" at bounding box center [139, 142] width 135 height 40
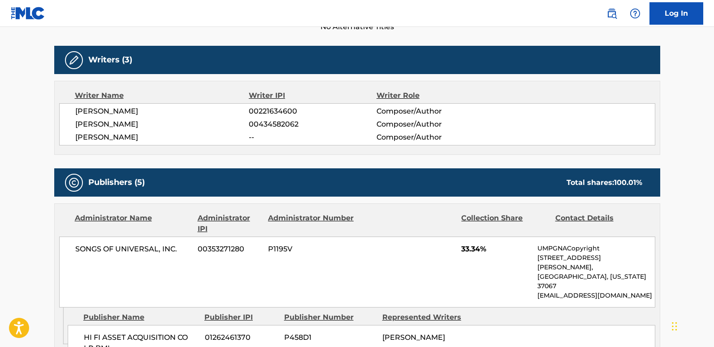
scroll to position [314, 0]
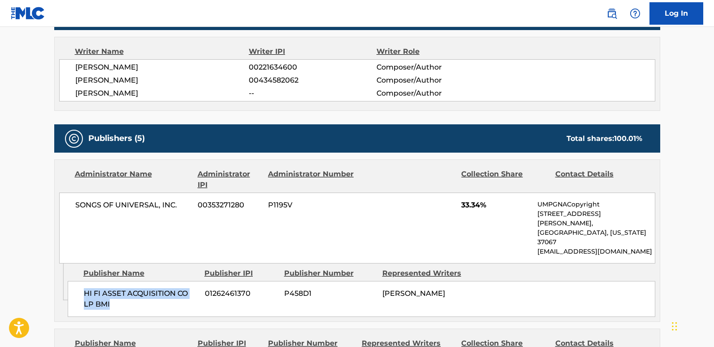
drag, startPoint x: 80, startPoint y: 272, endPoint x: 136, endPoint y: 287, distance: 58.1
click at [136, 287] on div "HI FI ASSET ACQUISITION CO LP BMI 01262461370 P458D1 [PERSON_NAME]" at bounding box center [362, 299] width 588 height 36
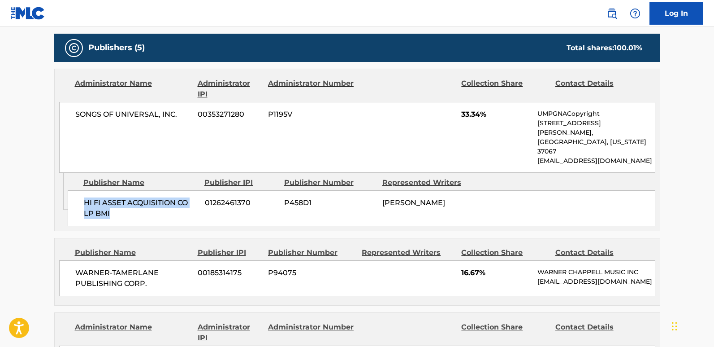
scroll to position [404, 0]
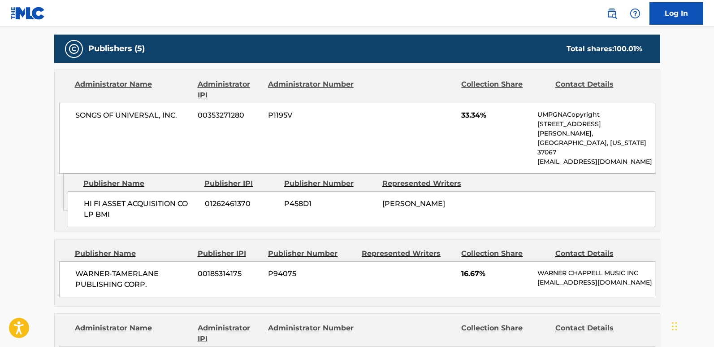
click at [471, 114] on span "33.34%" at bounding box center [496, 115] width 70 height 11
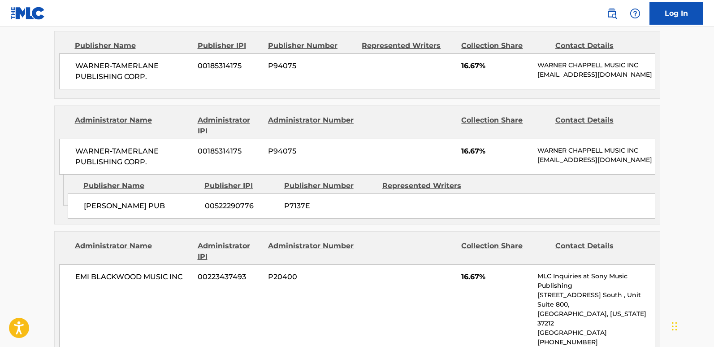
scroll to position [628, 0]
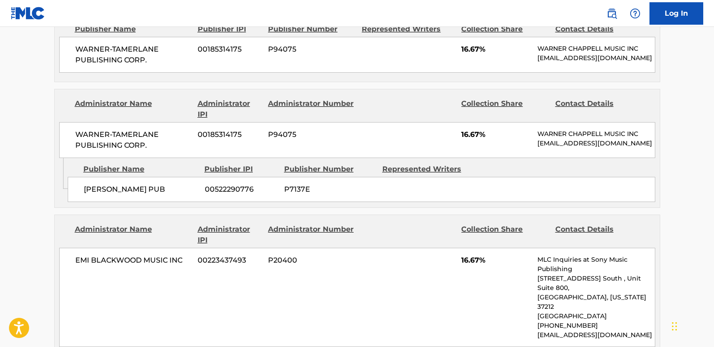
click at [87, 184] on span "[PERSON_NAME] PUB" at bounding box center [141, 189] width 114 height 11
drag, startPoint x: 84, startPoint y: 183, endPoint x: 152, endPoint y: 183, distance: 68.6
click at [152, 184] on span "[PERSON_NAME] PUB" at bounding box center [141, 189] width 114 height 11
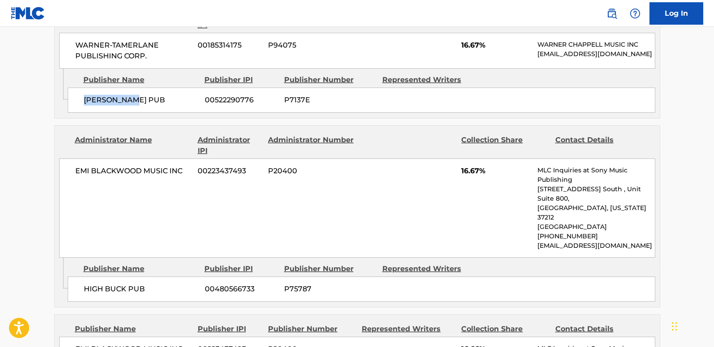
scroll to position [718, 0]
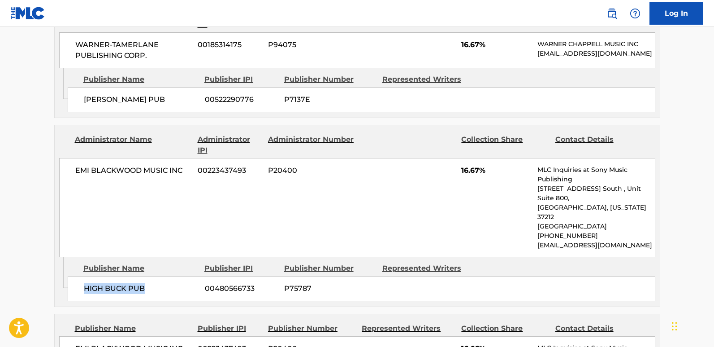
drag, startPoint x: 81, startPoint y: 262, endPoint x: 160, endPoint y: 264, distance: 79.0
click at [160, 276] on div "HIGH BUCK PUB 00480566733 P75787" at bounding box center [362, 288] width 588 height 25
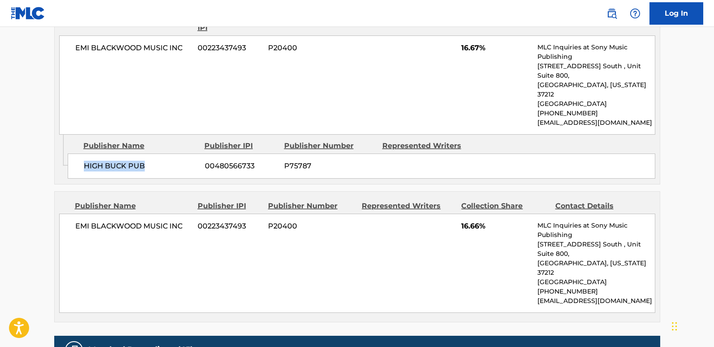
scroll to position [852, 0]
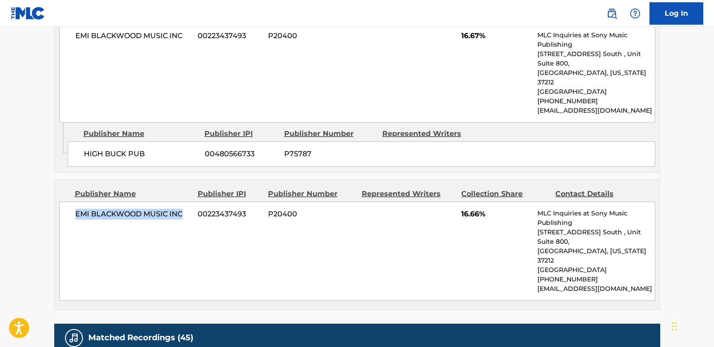
drag, startPoint x: 74, startPoint y: 190, endPoint x: 193, endPoint y: 197, distance: 118.6
click at [193, 201] on div "EMI [PERSON_NAME] MUSIC INC 00223437493 P20400 16.66% MLC Inquiries at Sony Mus…" at bounding box center [357, 250] width 596 height 99
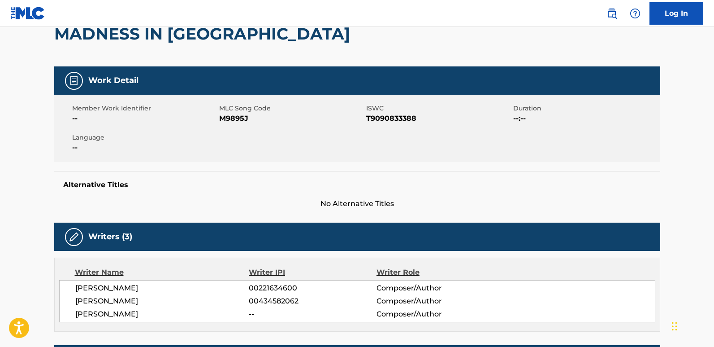
scroll to position [90, 0]
